Goal: Transaction & Acquisition: Purchase product/service

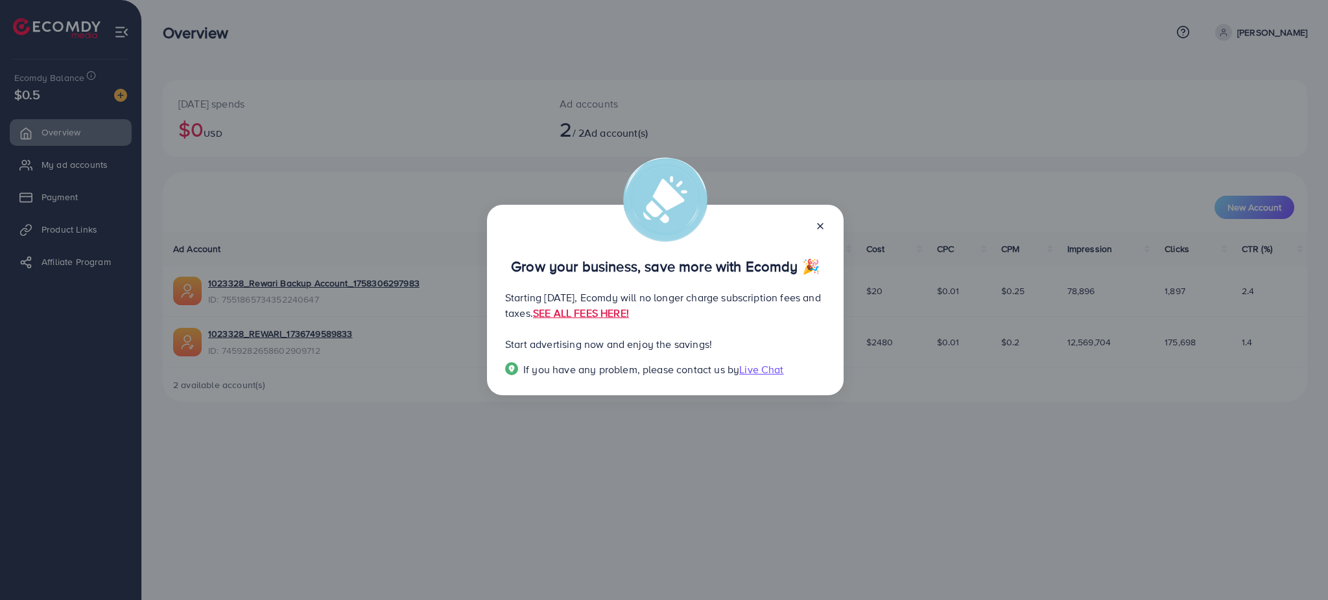
click at [816, 222] on icon at bounding box center [820, 226] width 10 height 10
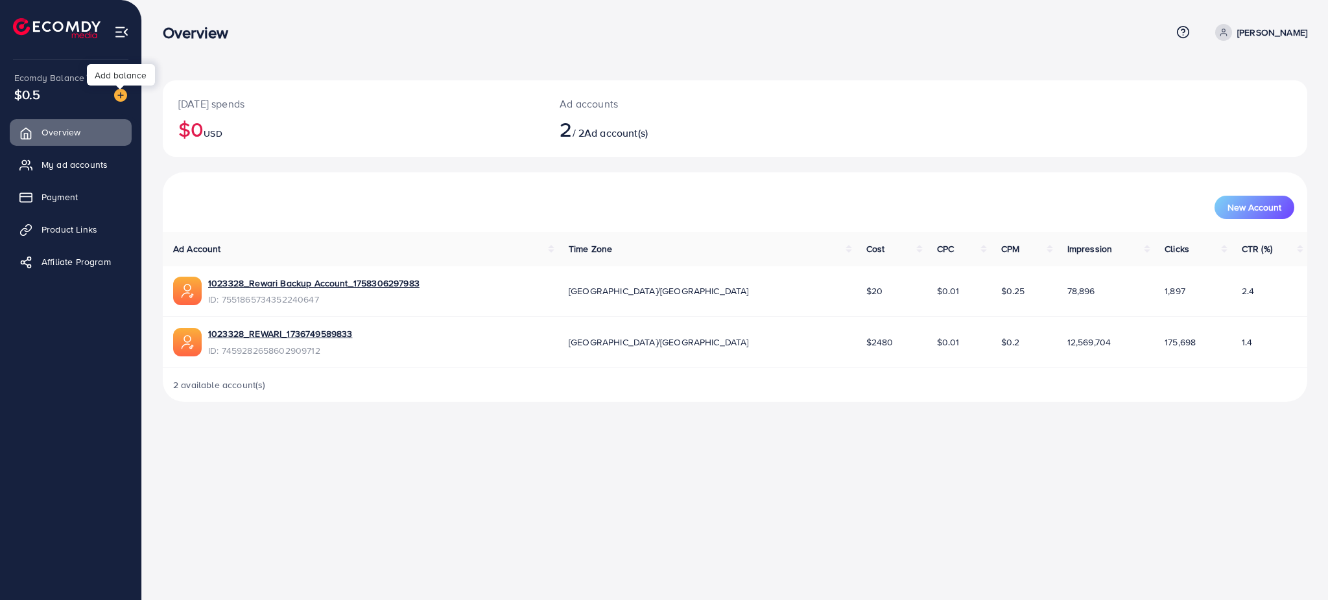
click at [117, 98] on img at bounding box center [120, 95] width 13 height 13
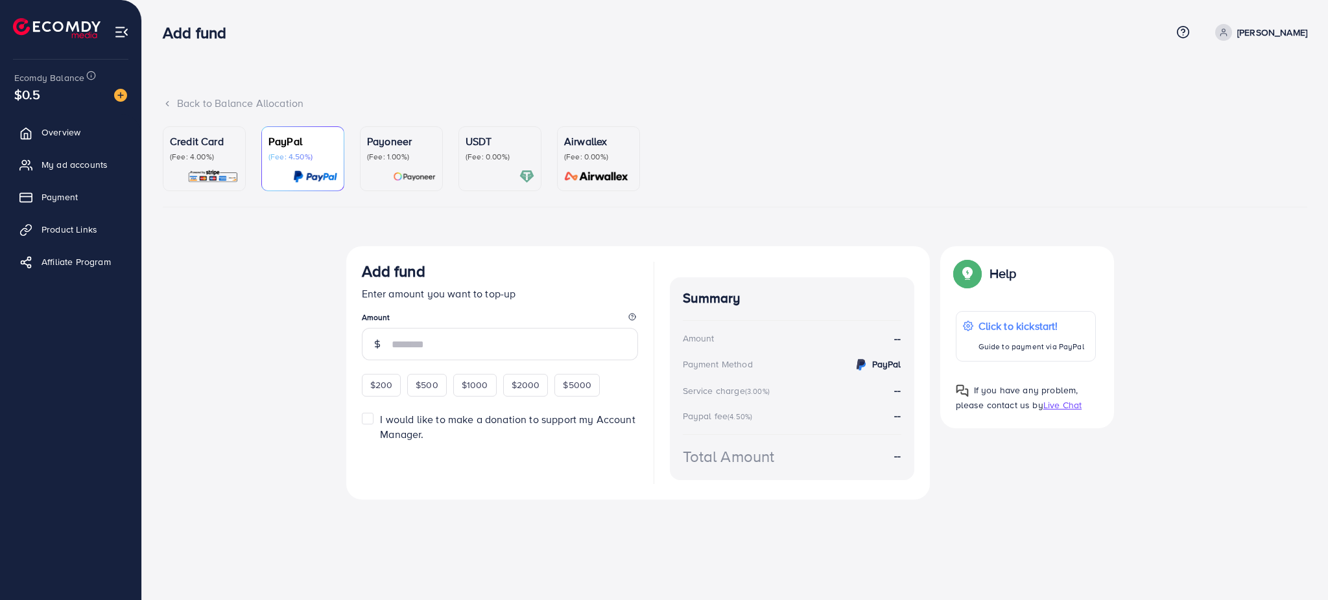
click at [203, 176] on img at bounding box center [212, 176] width 51 height 15
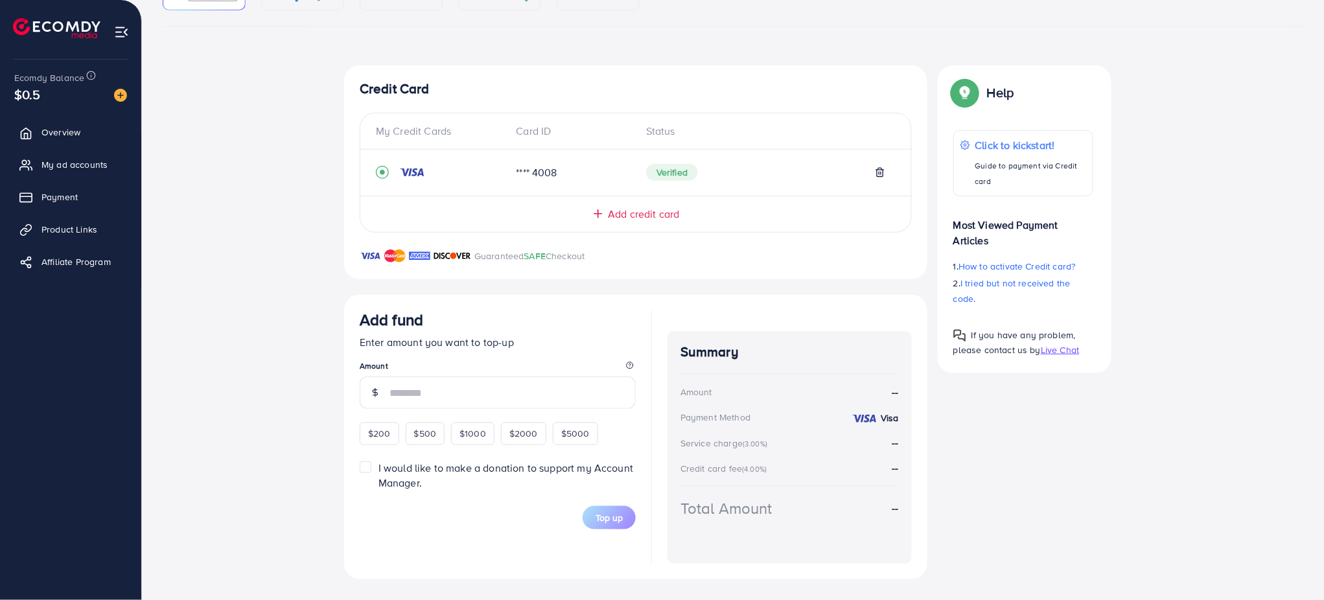
scroll to position [180, 0]
click at [434, 432] on span "$500" at bounding box center [425, 434] width 23 height 13
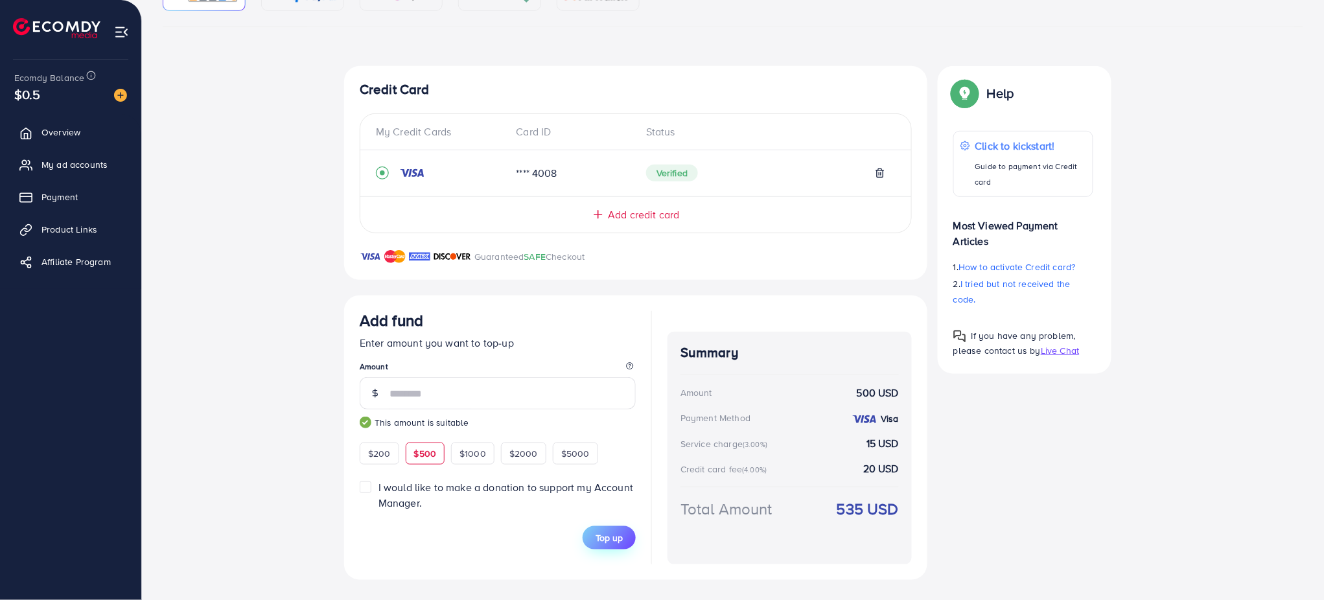
click at [626, 539] on button "Top up" at bounding box center [609, 537] width 53 height 23
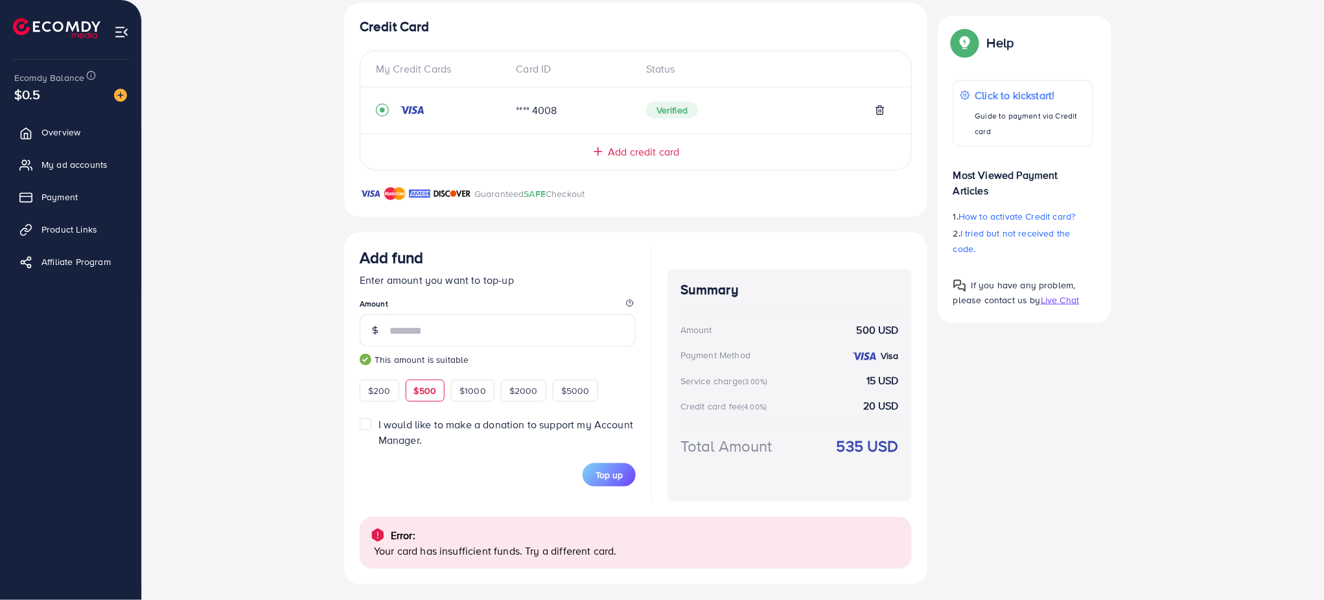
scroll to position [248, 0]
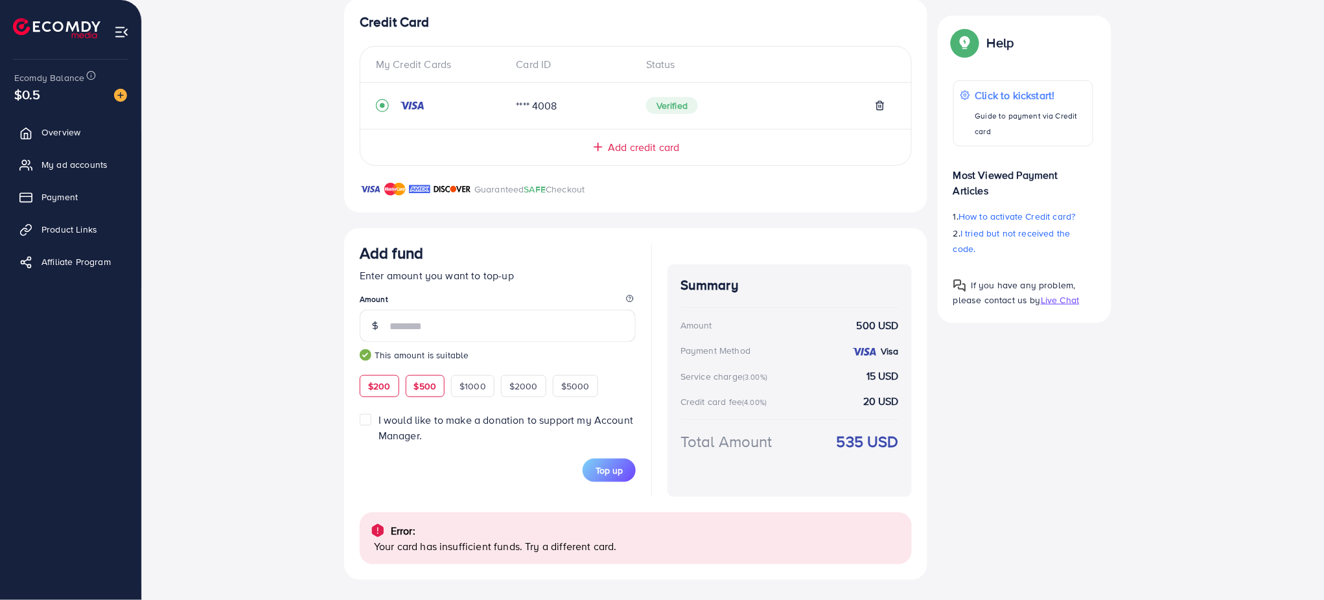
click at [370, 391] on span "$200" at bounding box center [379, 386] width 23 height 13
type input "***"
click at [626, 476] on button "Top up" at bounding box center [609, 470] width 53 height 23
